Goal: Information Seeking & Learning: Learn about a topic

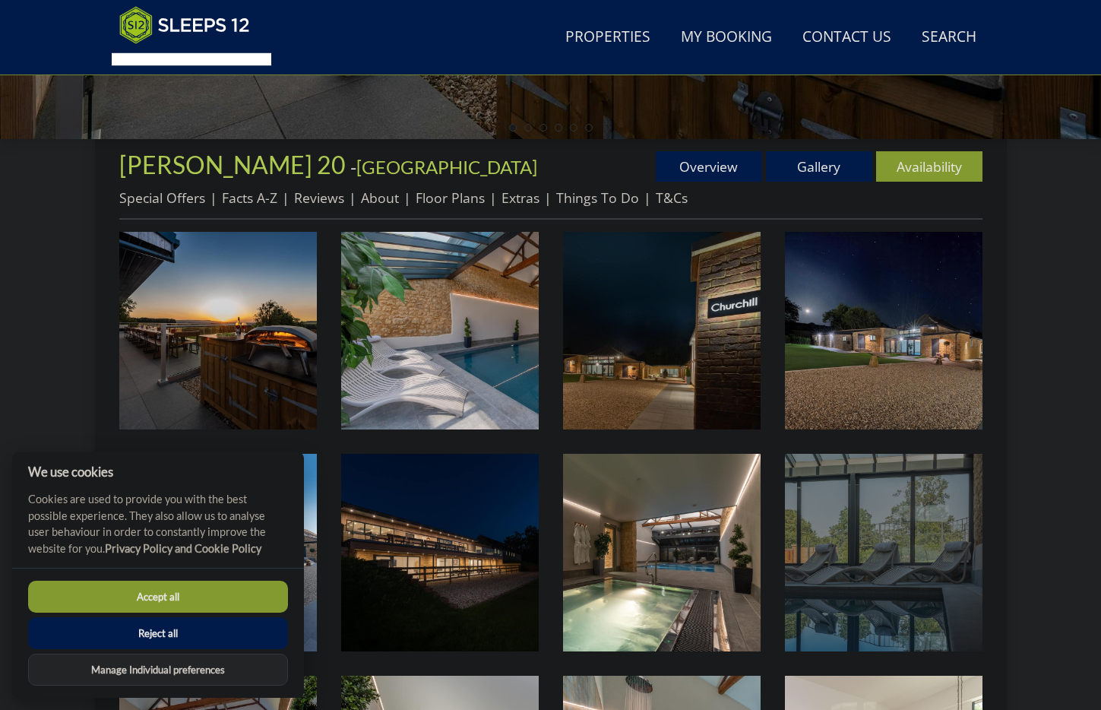
scroll to position [544, 0]
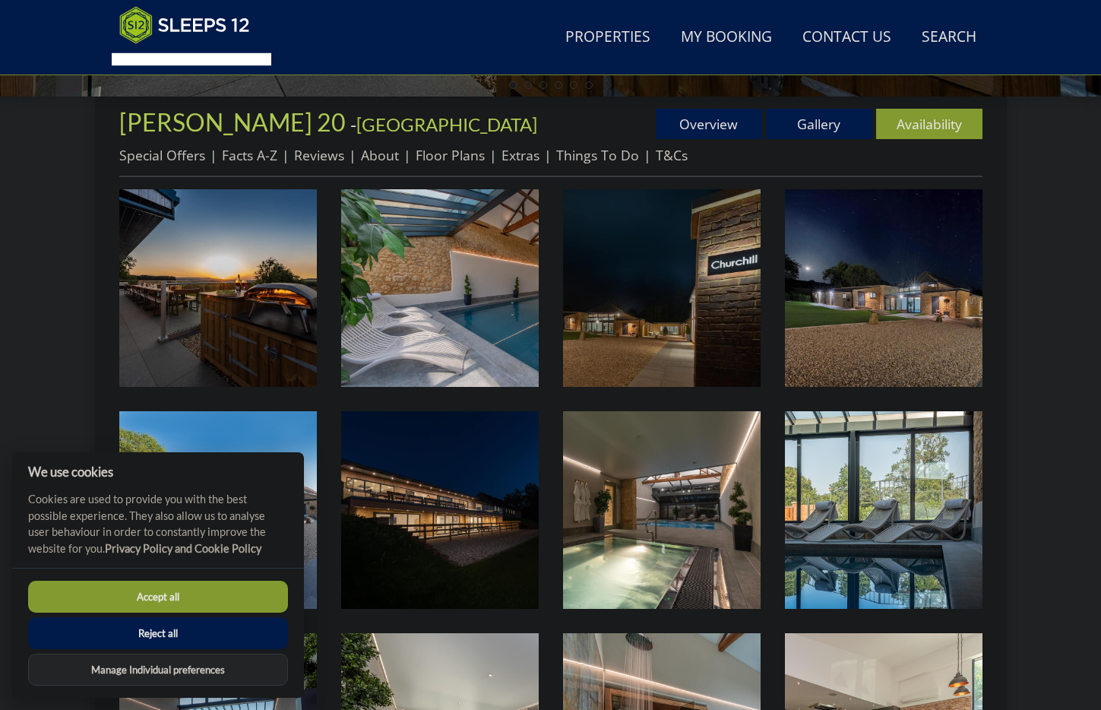
drag, startPoint x: 195, startPoint y: 639, endPoint x: 239, endPoint y: 629, distance: 45.2
click at [195, 639] on button "Reject all" at bounding box center [158, 633] width 260 height 32
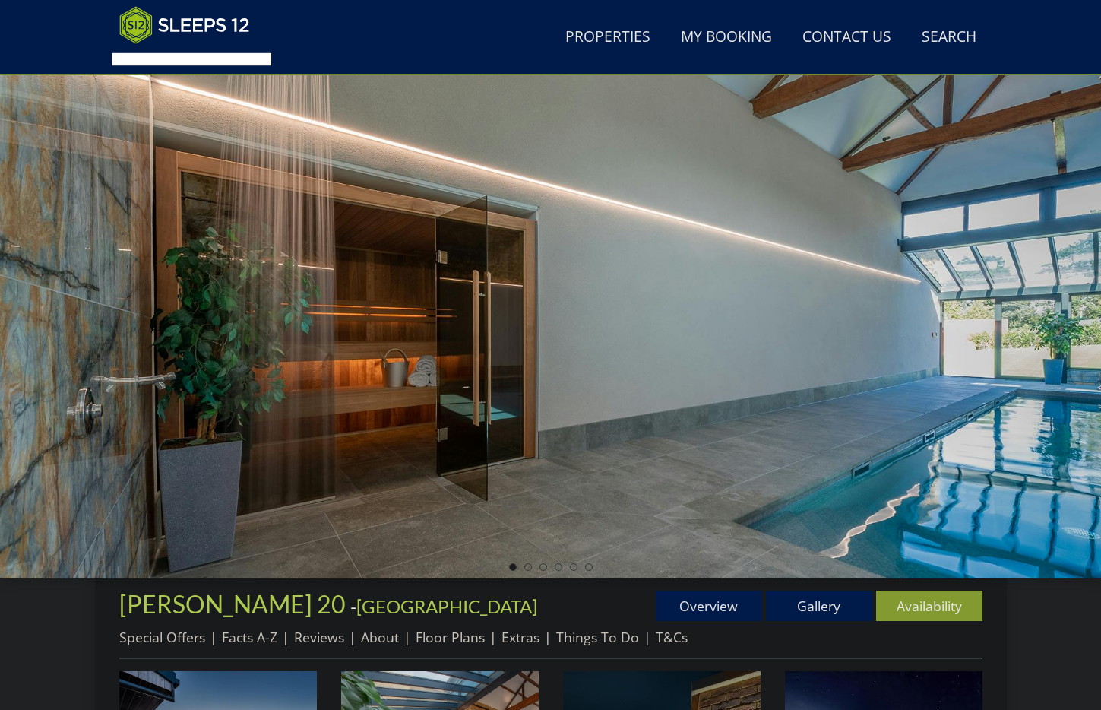
scroll to position [255, 0]
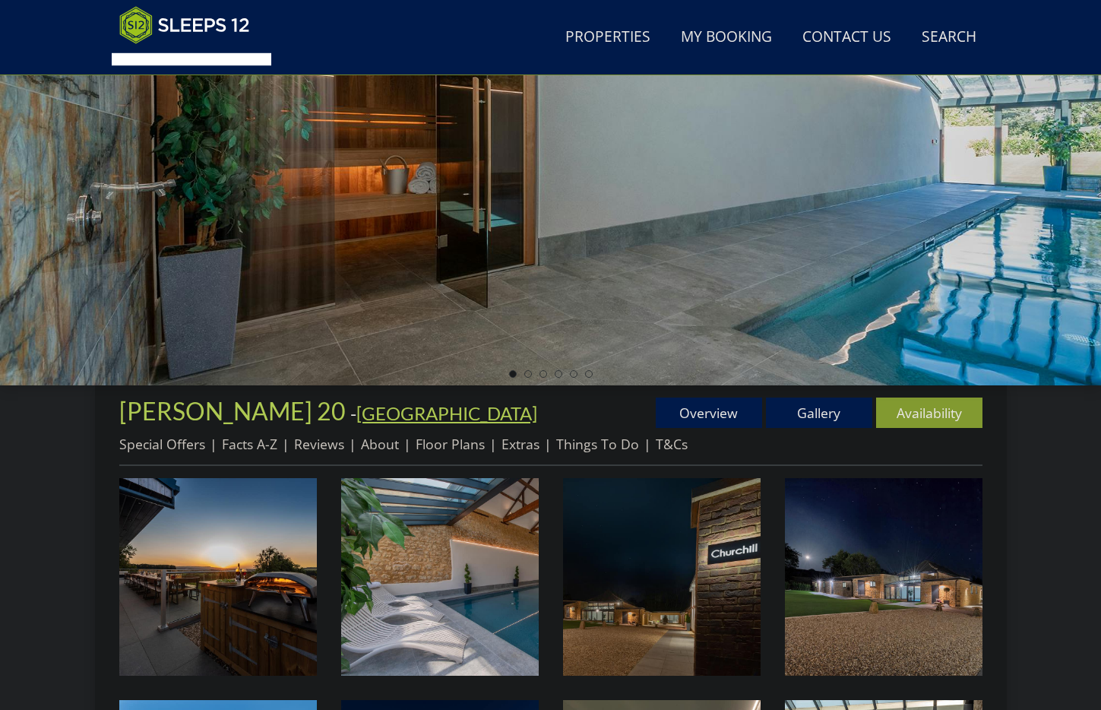
click at [356, 416] on link "[GEOGRAPHIC_DATA]" at bounding box center [446, 413] width 181 height 22
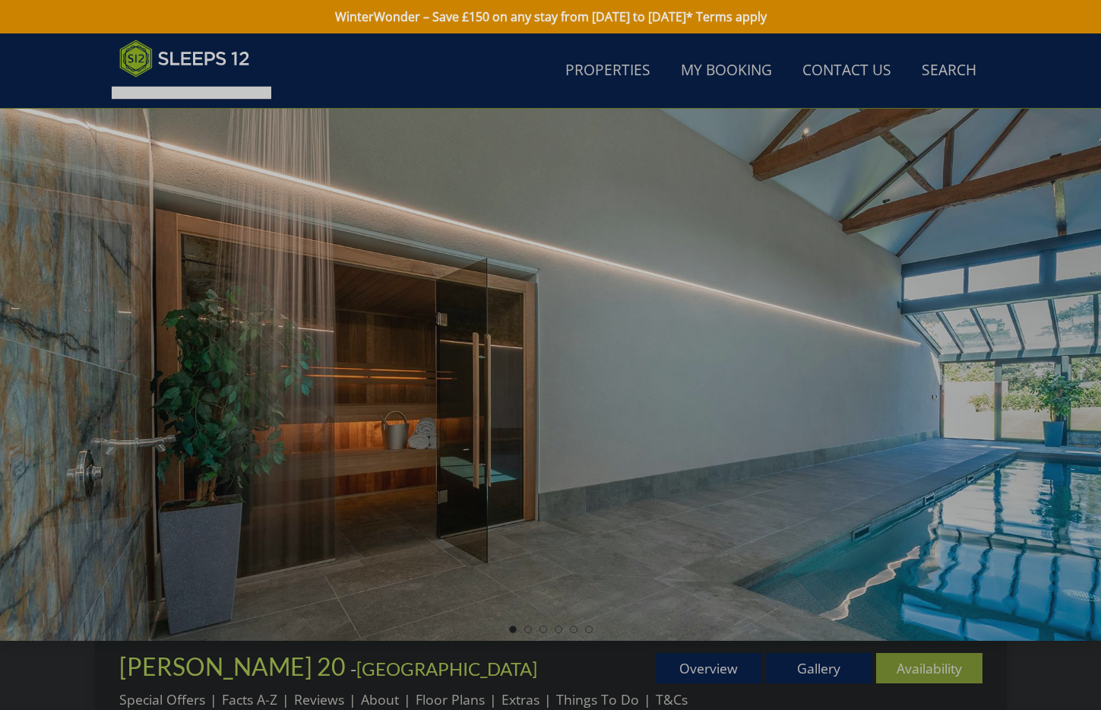
scroll to position [255, 0]
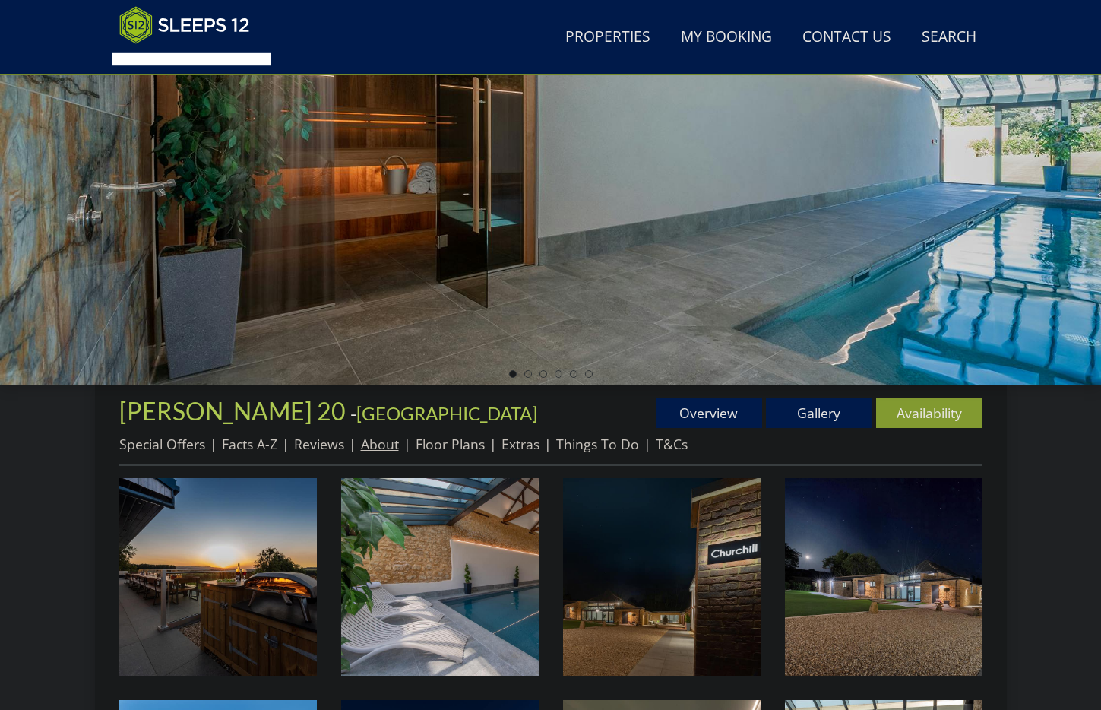
click at [386, 447] on link "About" at bounding box center [380, 444] width 38 height 18
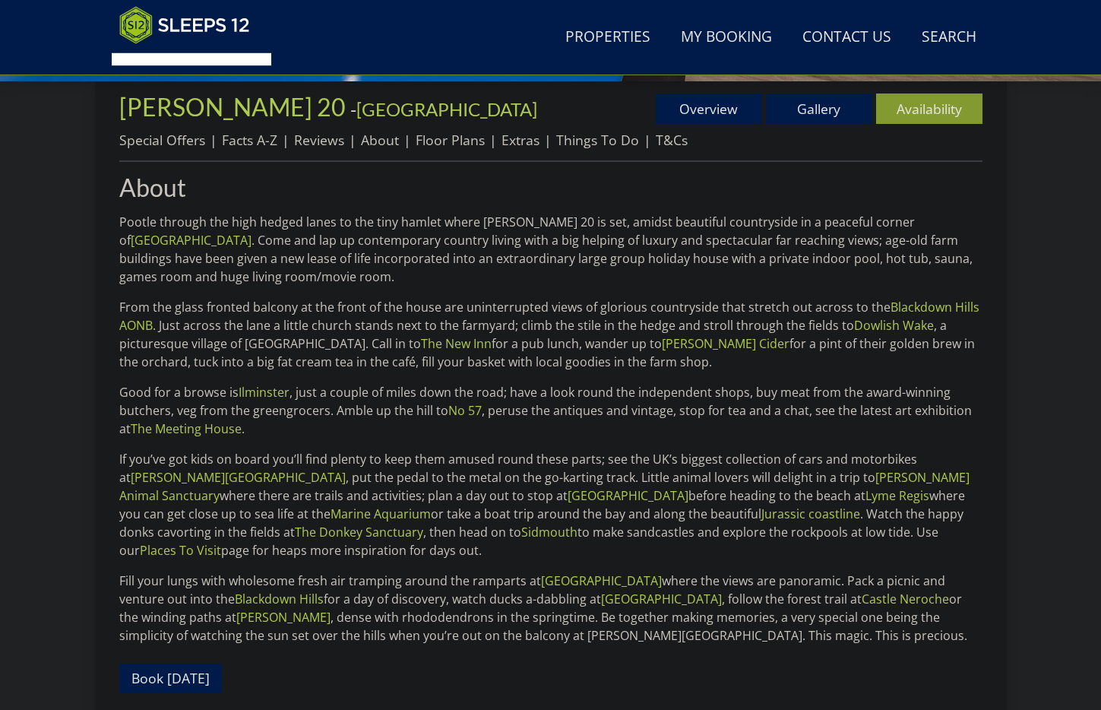
scroll to position [525, 0]
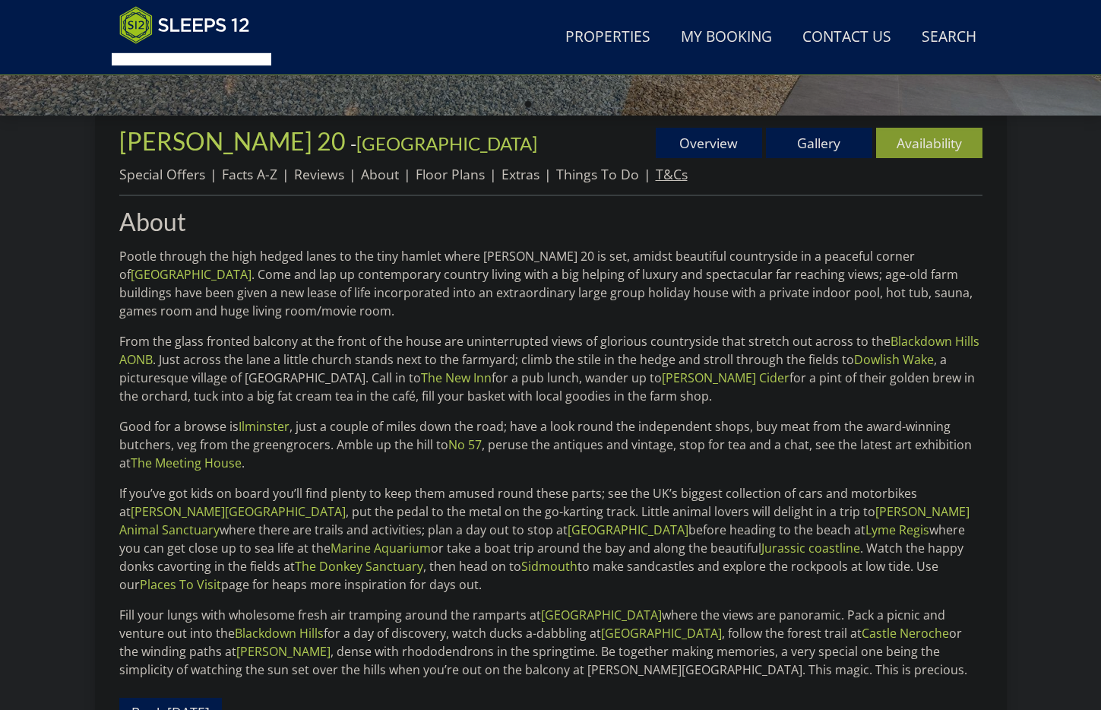
click at [679, 179] on link "T&Cs" at bounding box center [672, 174] width 32 height 18
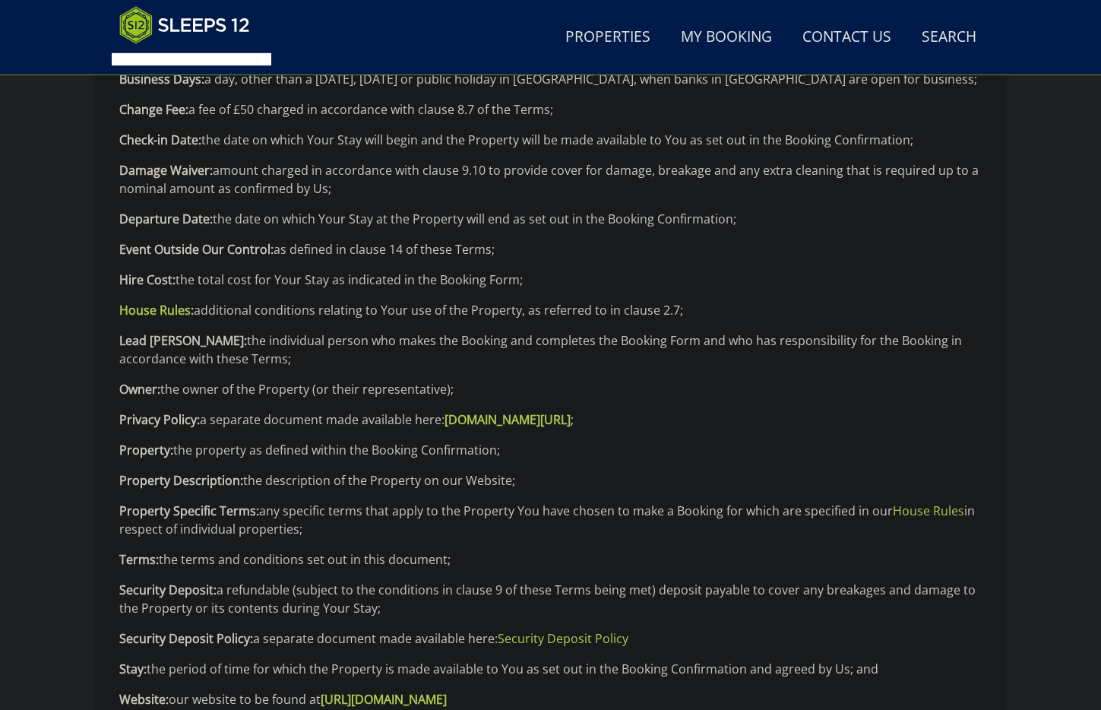
scroll to position [412, 0]
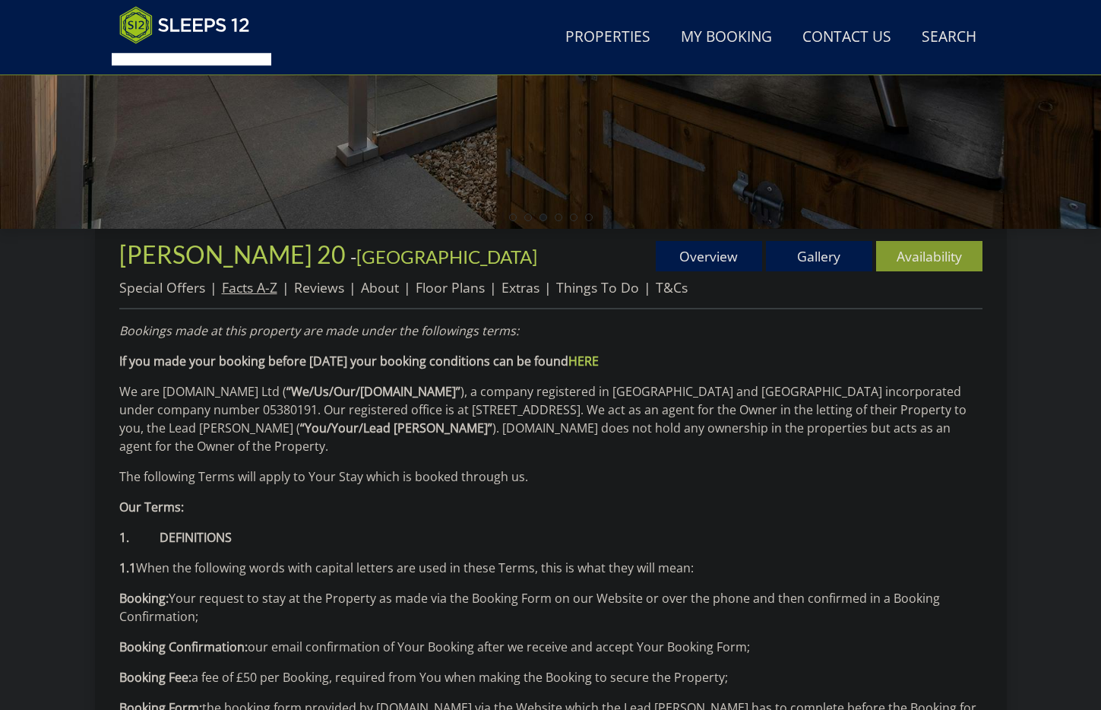
click at [242, 291] on link "Facts A-Z" at bounding box center [249, 287] width 55 height 18
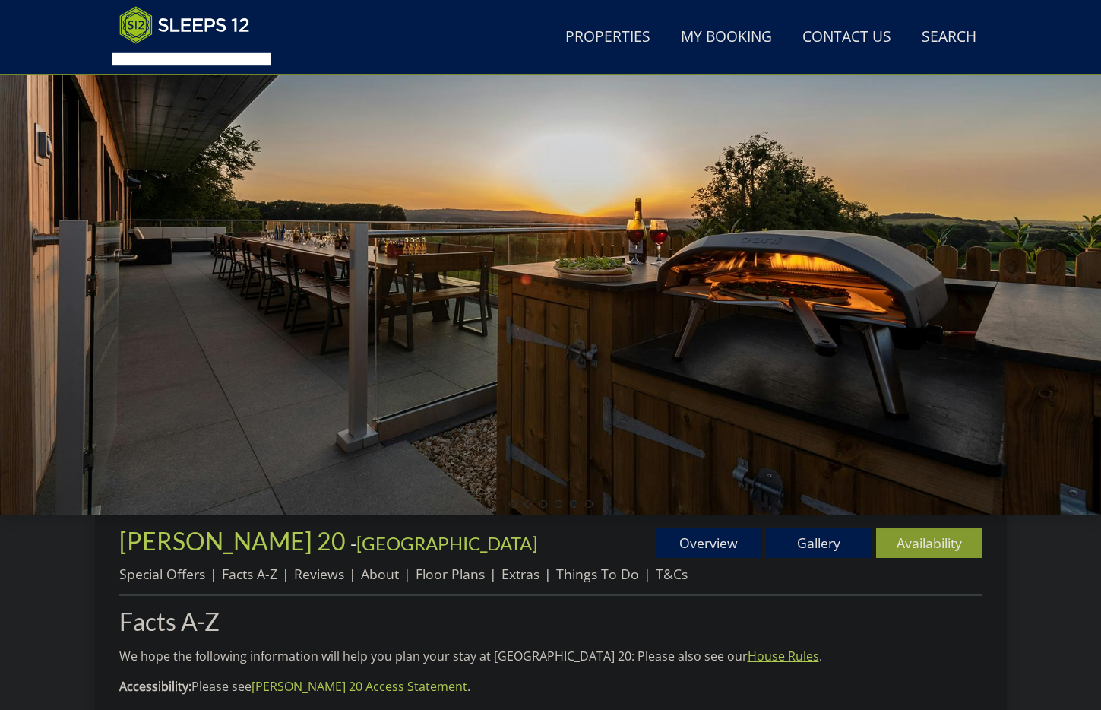
scroll to position [254, 0]
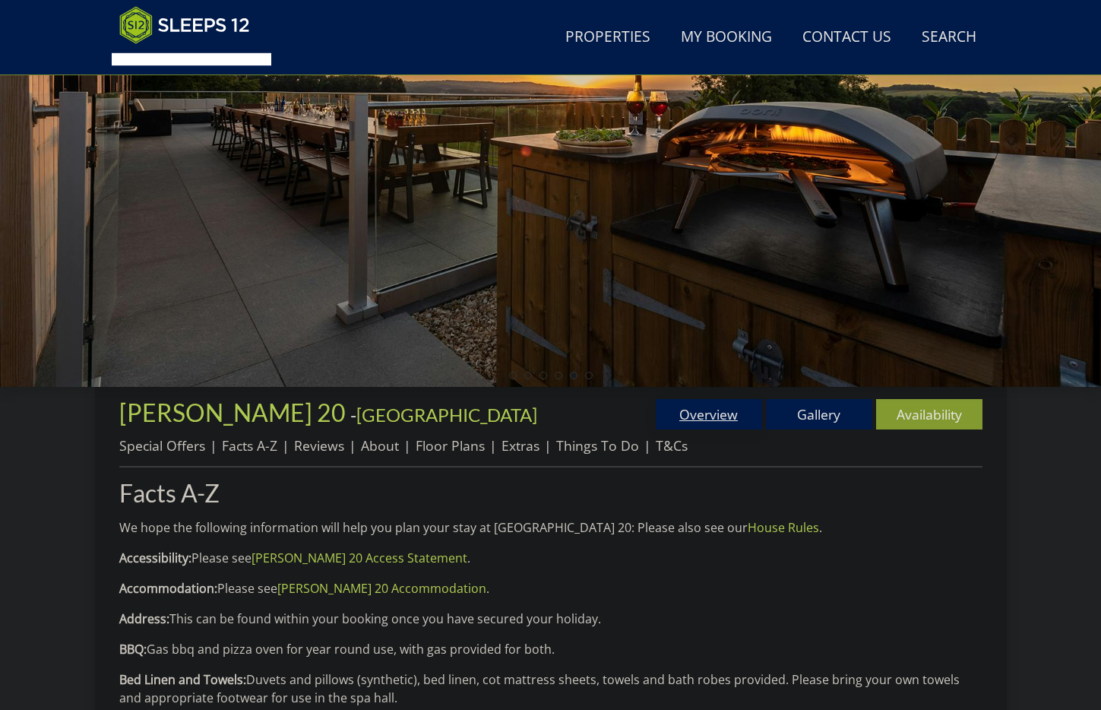
click at [715, 416] on link "Overview" at bounding box center [709, 414] width 106 height 30
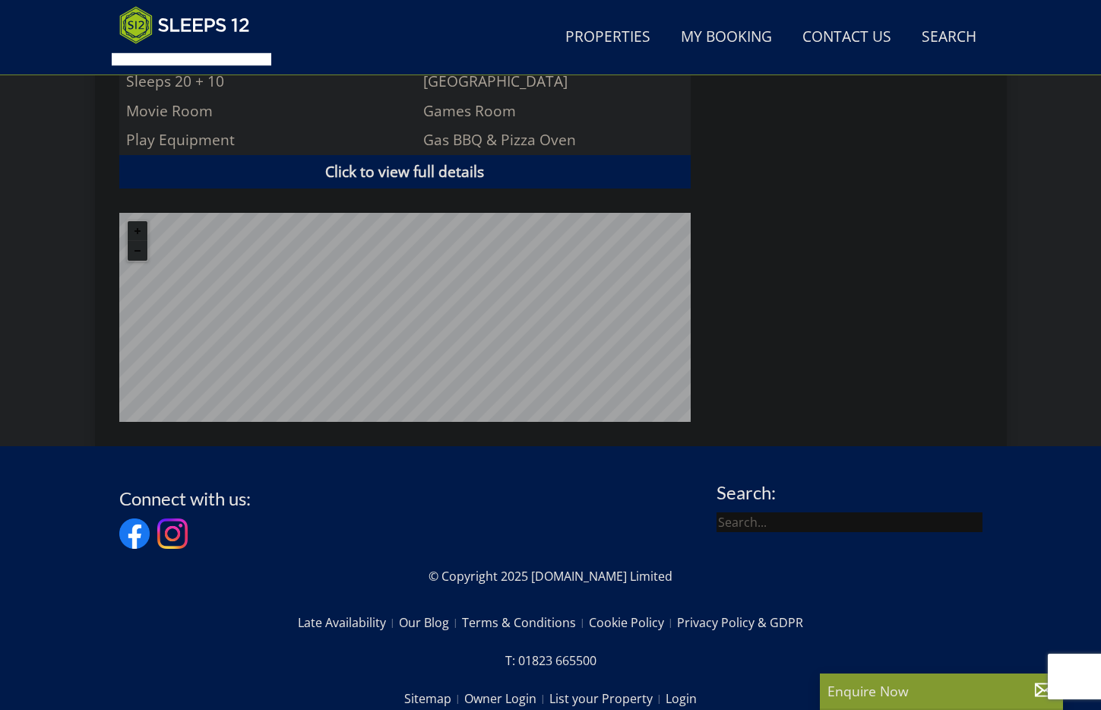
scroll to position [1173, 0]
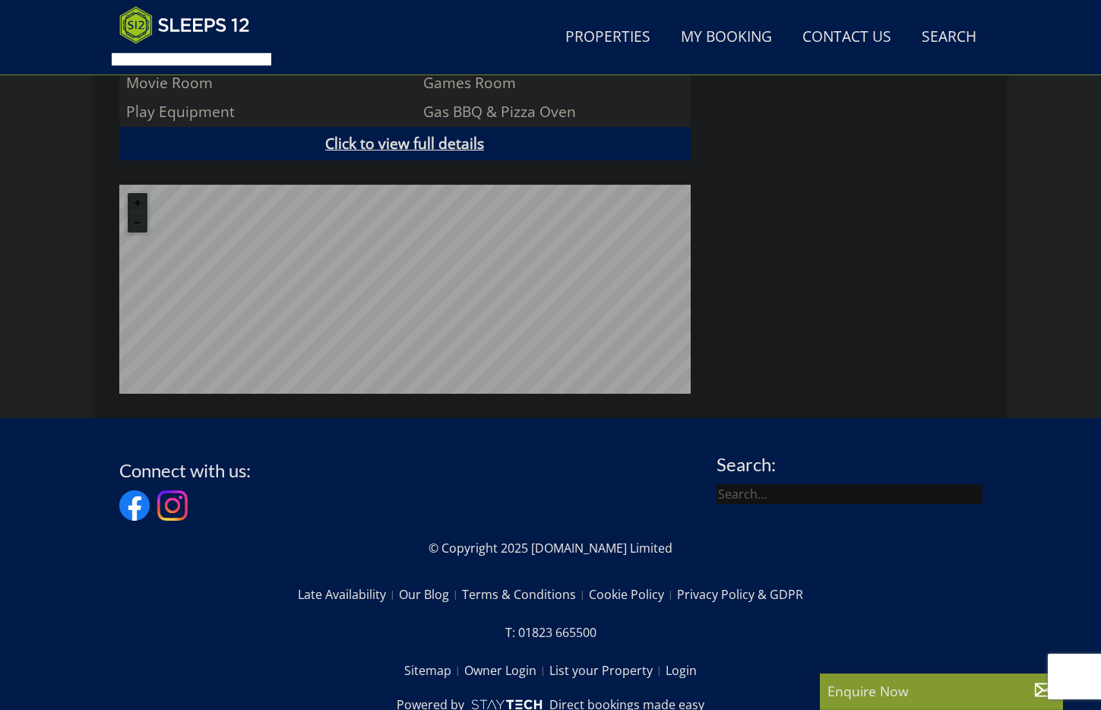
click at [445, 127] on link "Click to view full details" at bounding box center [405, 144] width 572 height 34
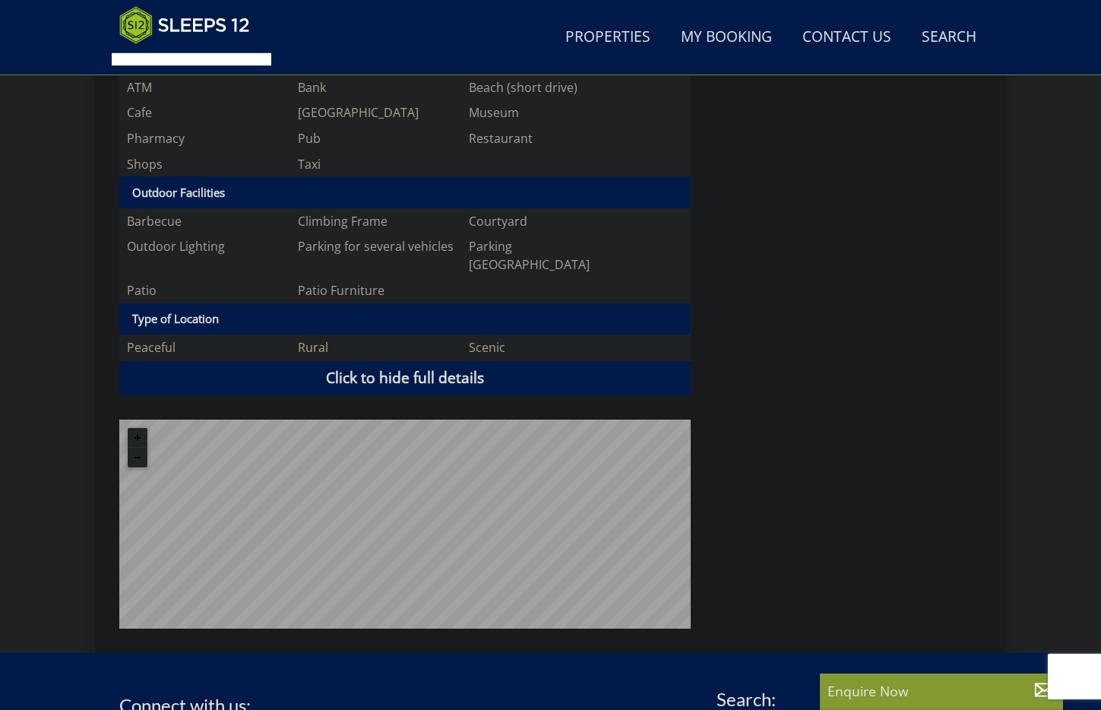
scroll to position [2387, 0]
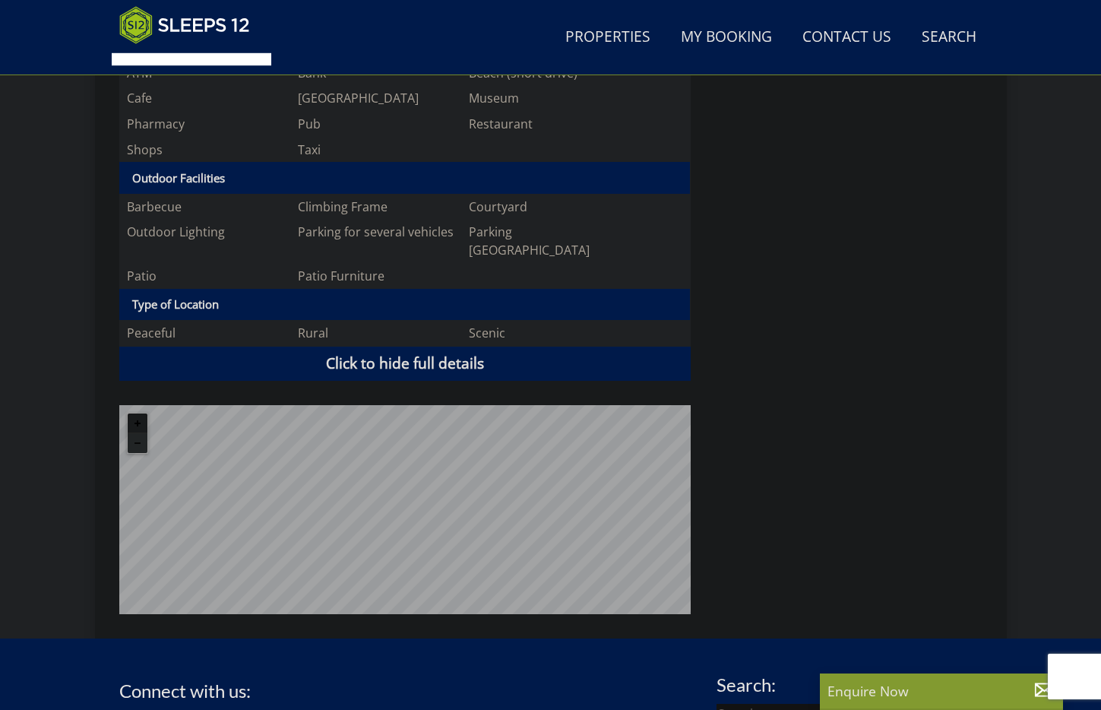
click at [131, 413] on button "Zoom in" at bounding box center [138, 423] width 20 height 20
click at [139, 433] on button "Zoom out" at bounding box center [138, 443] width 20 height 20
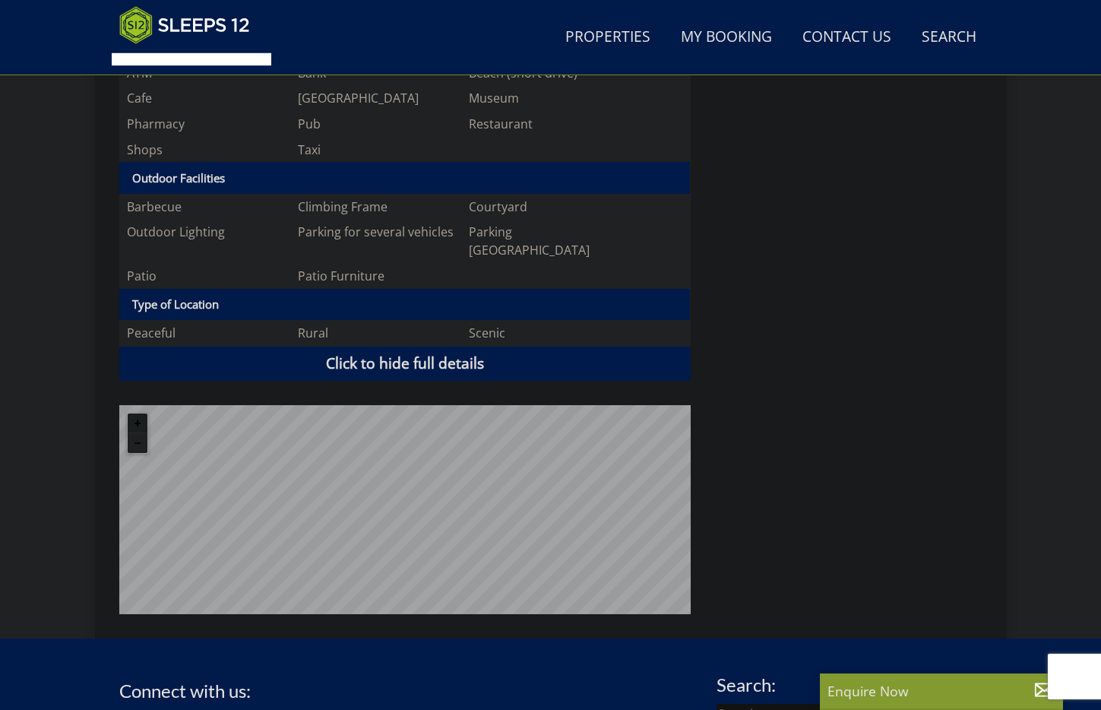
click at [139, 413] on button "Zoom in" at bounding box center [138, 423] width 20 height 20
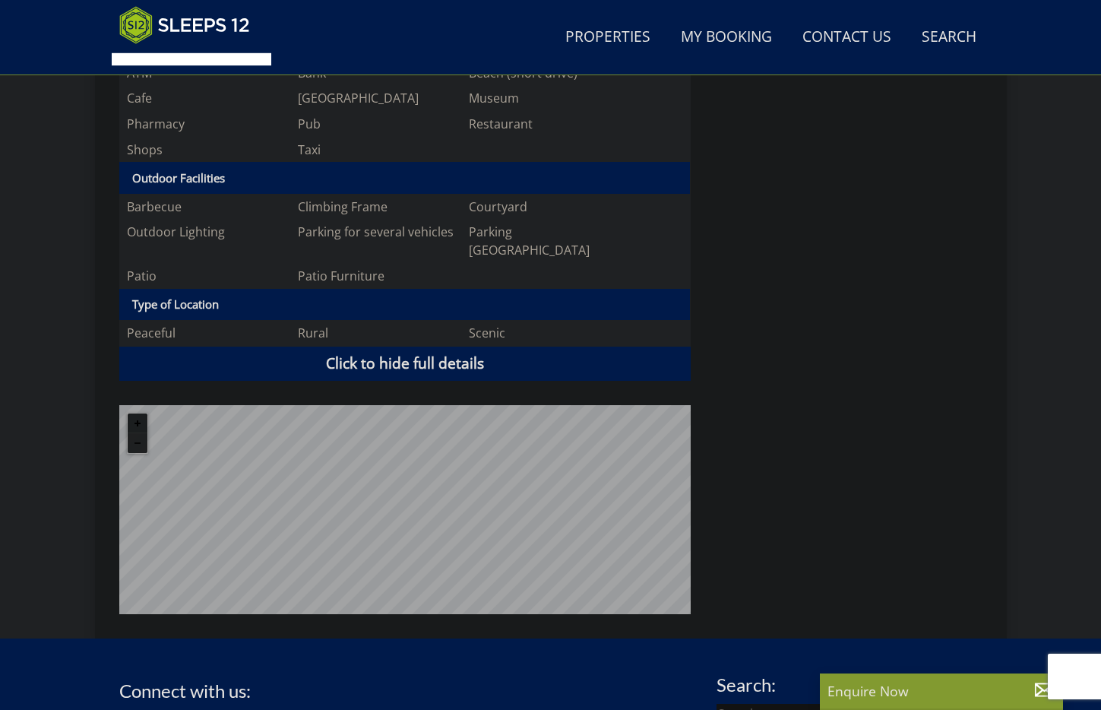
click at [139, 413] on button "Zoom in" at bounding box center [138, 423] width 20 height 20
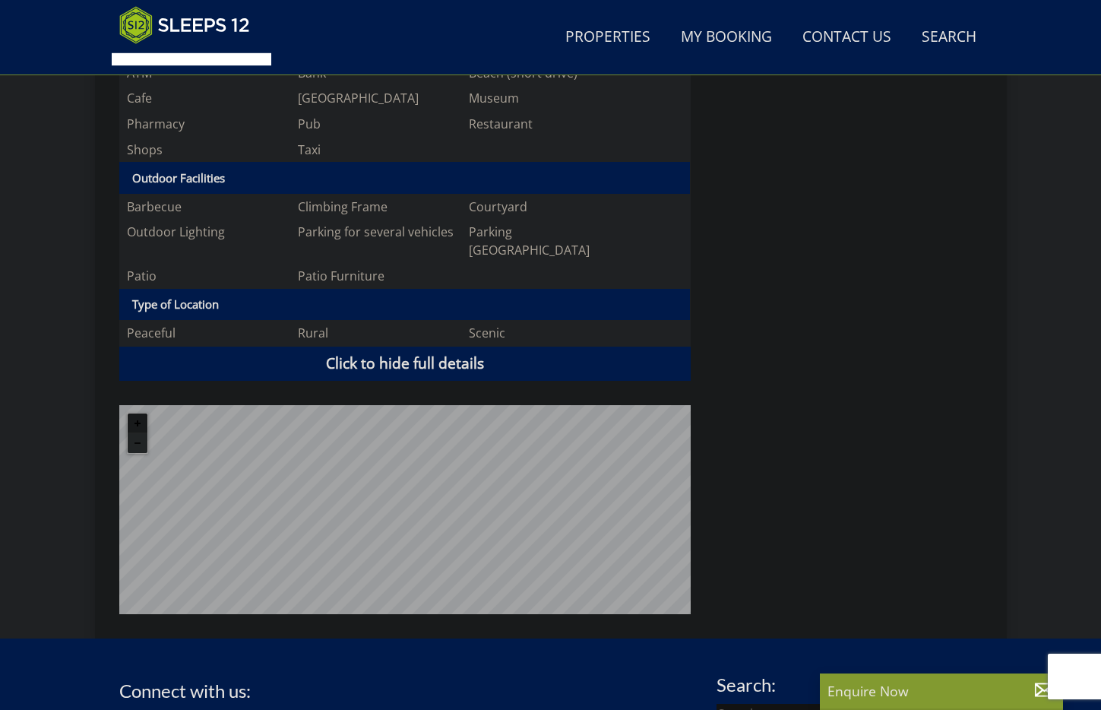
click at [139, 413] on button "Zoom in" at bounding box center [138, 423] width 20 height 20
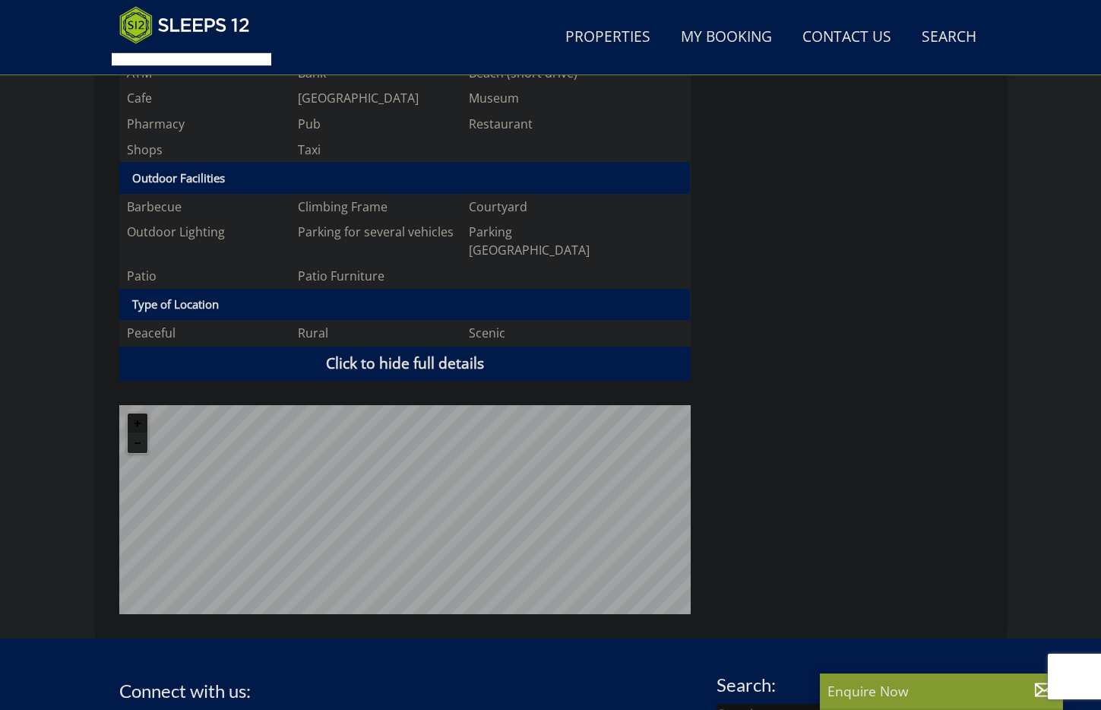
click at [139, 413] on button "Zoom in" at bounding box center [138, 423] width 20 height 20
click at [137, 433] on button "Zoom out" at bounding box center [138, 443] width 20 height 20
click at [138, 433] on button "Zoom out" at bounding box center [138, 443] width 20 height 20
click at [136, 433] on button "Zoom out" at bounding box center [138, 443] width 20 height 20
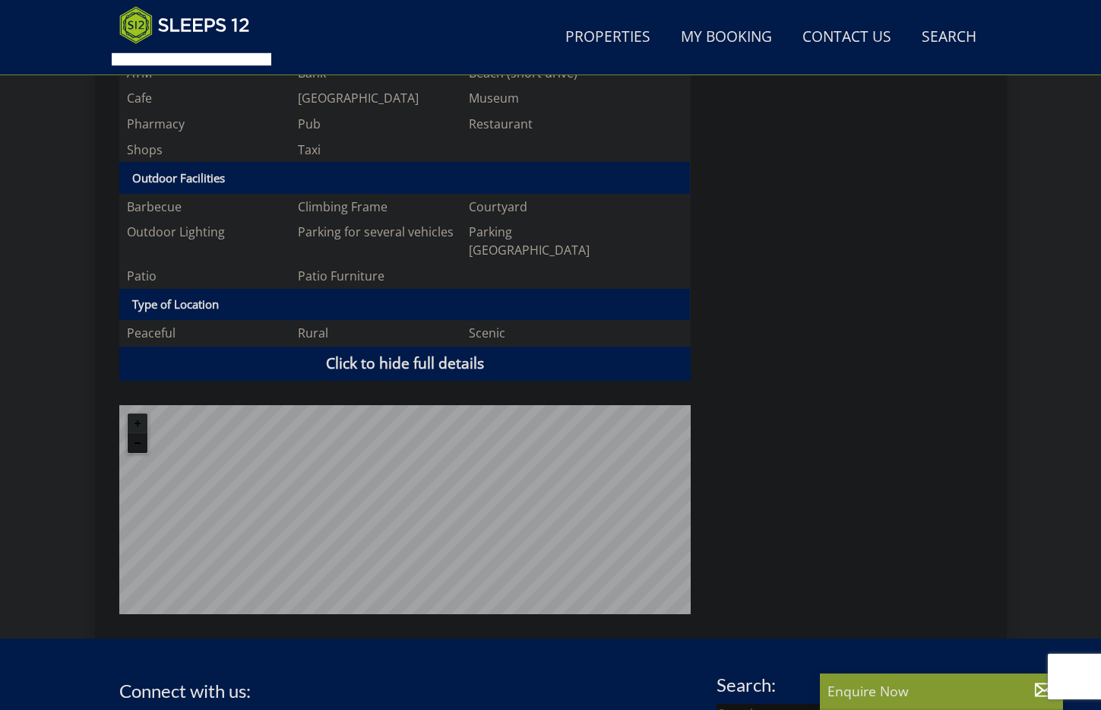
click at [136, 433] on button "Zoom out" at bounding box center [138, 443] width 20 height 20
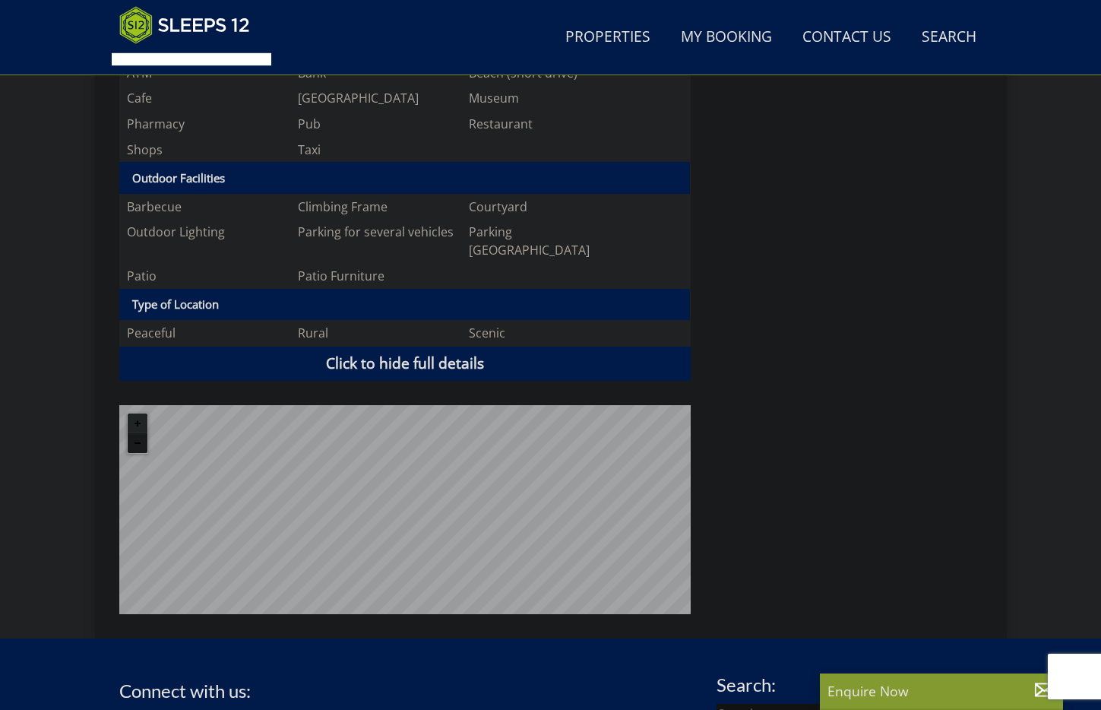
click at [134, 433] on button "Zoom out" at bounding box center [138, 443] width 20 height 20
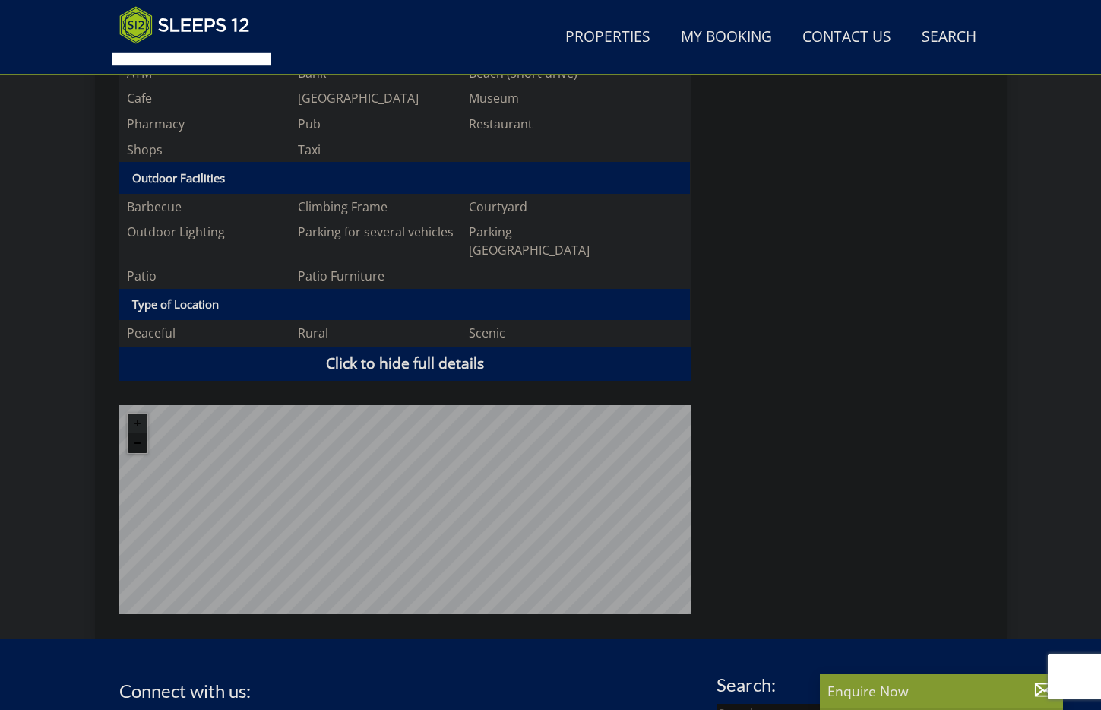
click at [134, 433] on button "Zoom out" at bounding box center [138, 443] width 20 height 20
click at [135, 413] on button "Zoom in" at bounding box center [138, 423] width 20 height 20
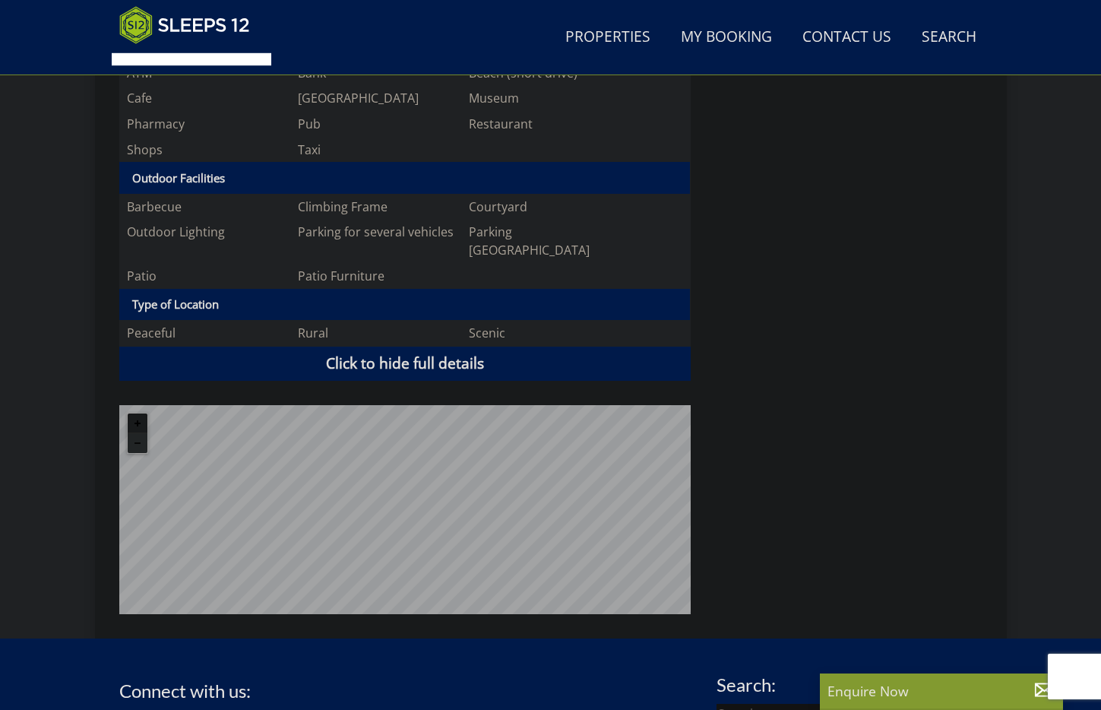
click at [135, 413] on button "Zoom in" at bounding box center [138, 423] width 20 height 20
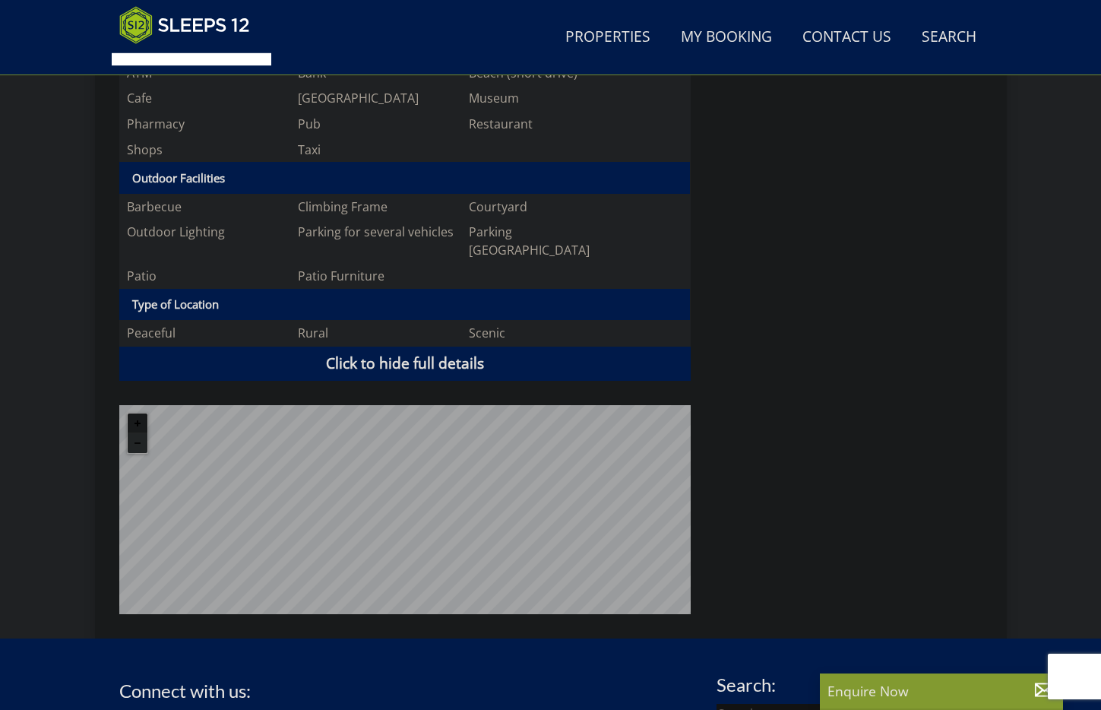
click at [135, 413] on button "Zoom in" at bounding box center [138, 423] width 20 height 20
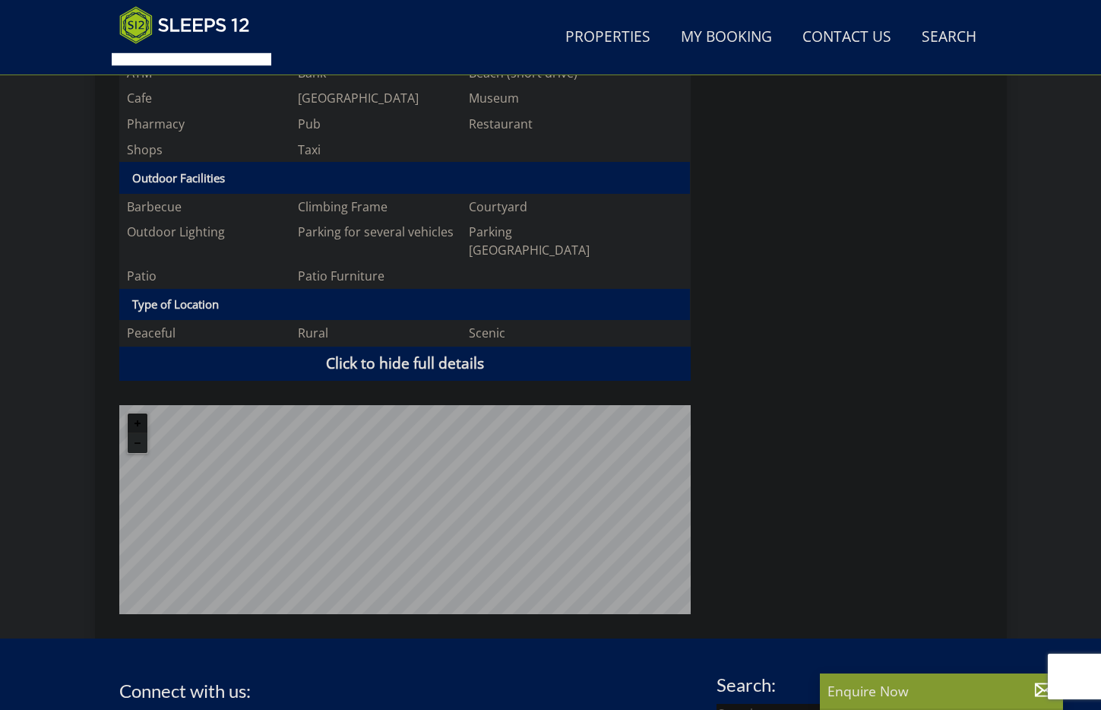
click at [135, 413] on button "Zoom in" at bounding box center [138, 423] width 20 height 20
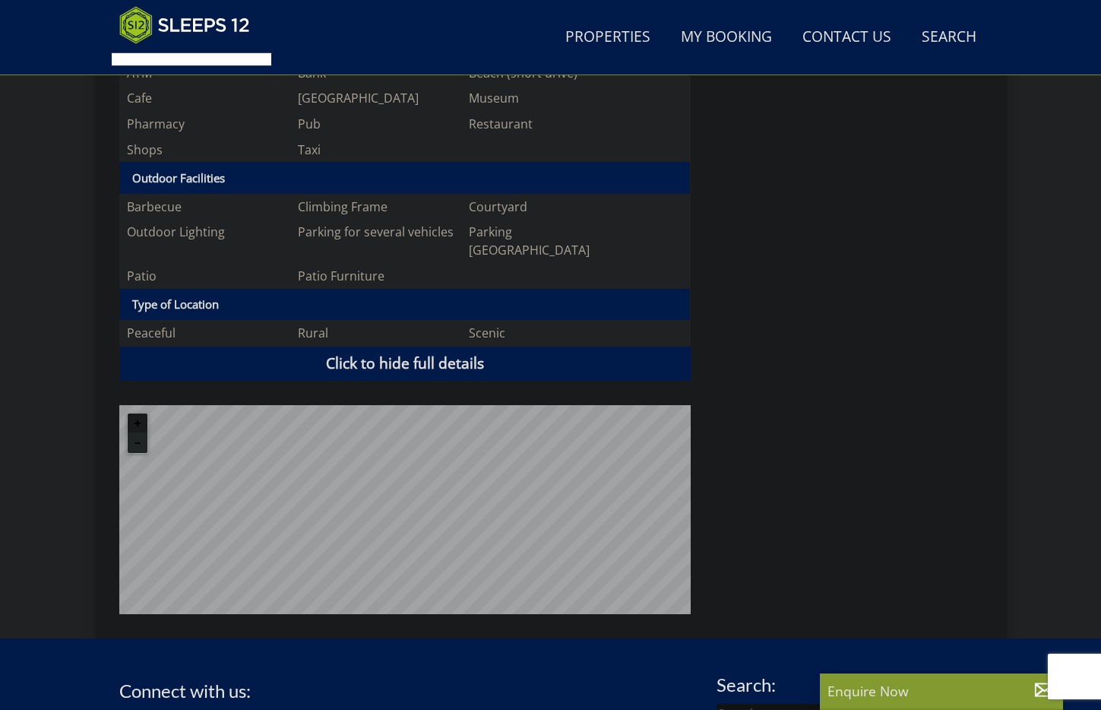
click at [135, 413] on button "Zoom in" at bounding box center [138, 423] width 20 height 20
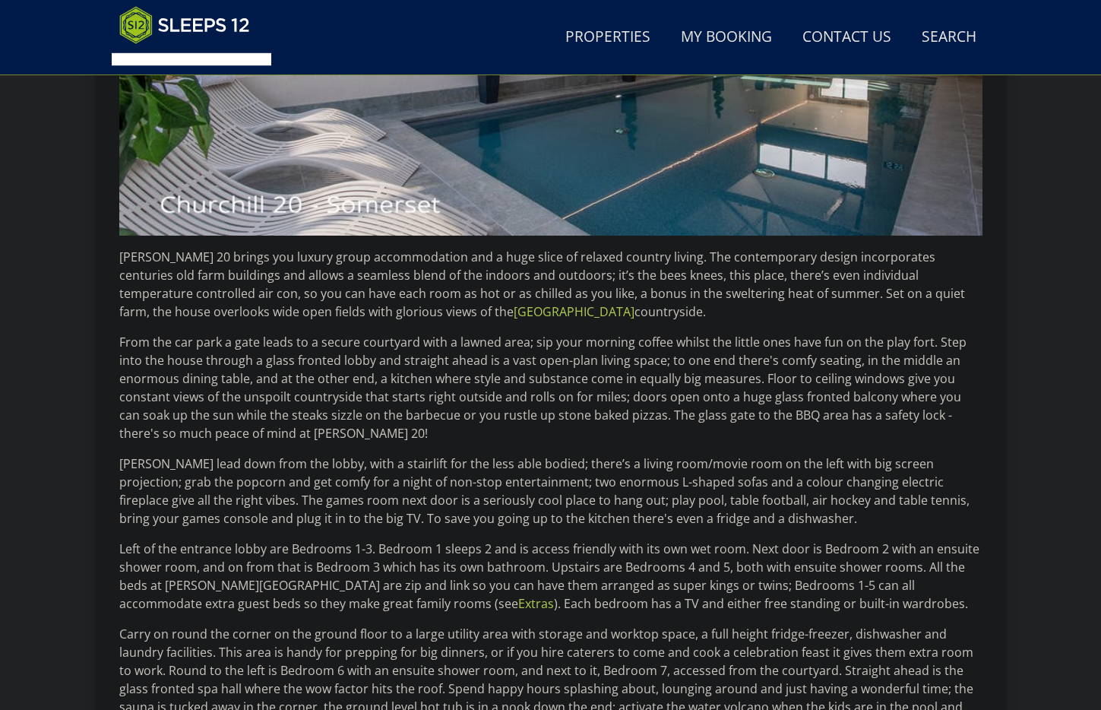
scroll to position [847, 0]
